Goal: Information Seeking & Learning: Check status

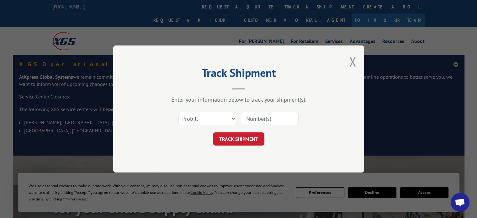
click at [278, 119] on input at bounding box center [270, 118] width 58 height 13
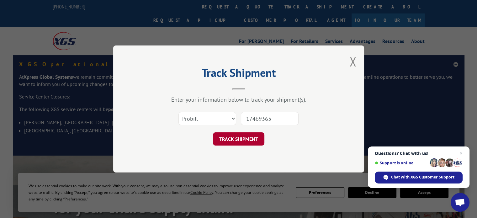
type input "17469363"
click at [252, 139] on button "TRACK SHIPMENT" at bounding box center [238, 138] width 51 height 13
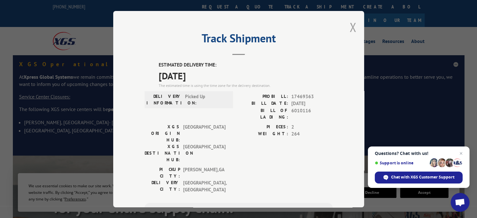
click at [350, 27] on button "Close modal" at bounding box center [352, 27] width 7 height 17
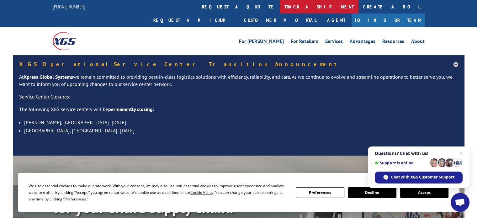
click at [280, 6] on link "track a shipment" at bounding box center [319, 6] width 79 height 13
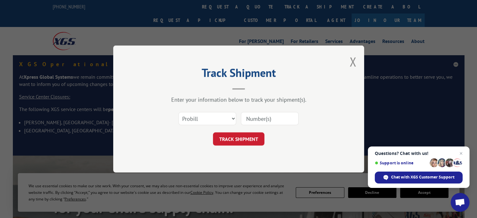
click at [283, 119] on input at bounding box center [270, 118] width 58 height 13
type input "17228325"
click button "TRACK SHIPMENT" at bounding box center [238, 138] width 51 height 13
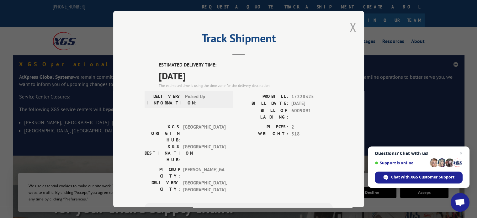
click at [349, 27] on button "Close modal" at bounding box center [352, 27] width 7 height 17
